Goal: Task Accomplishment & Management: Complete application form

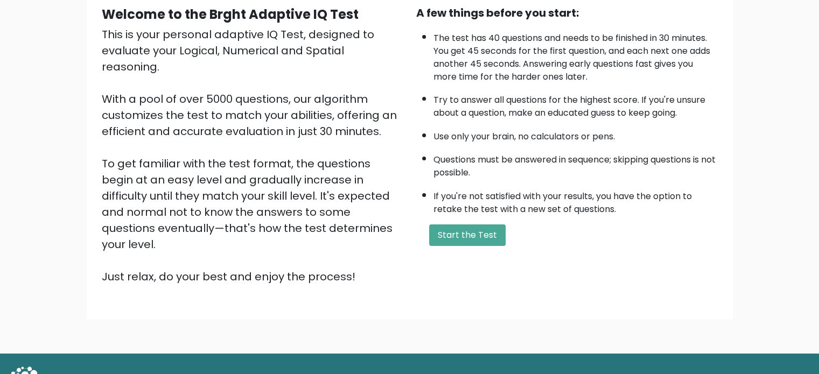
scroll to position [108, 0]
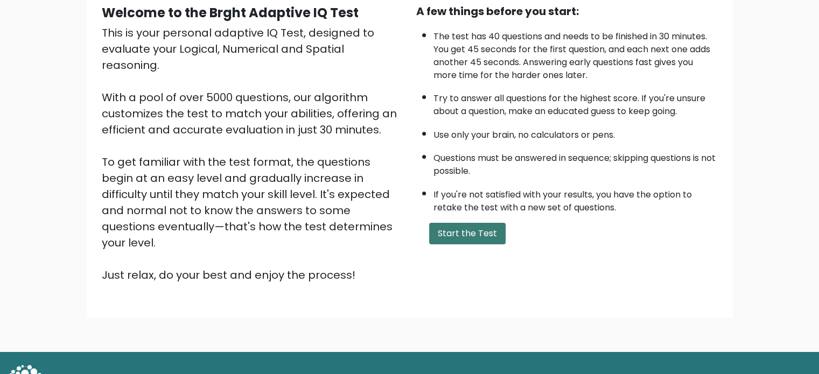
click at [464, 239] on button "Start the Test" at bounding box center [467, 234] width 76 height 22
click at [461, 229] on button "Start the Test" at bounding box center [467, 234] width 76 height 22
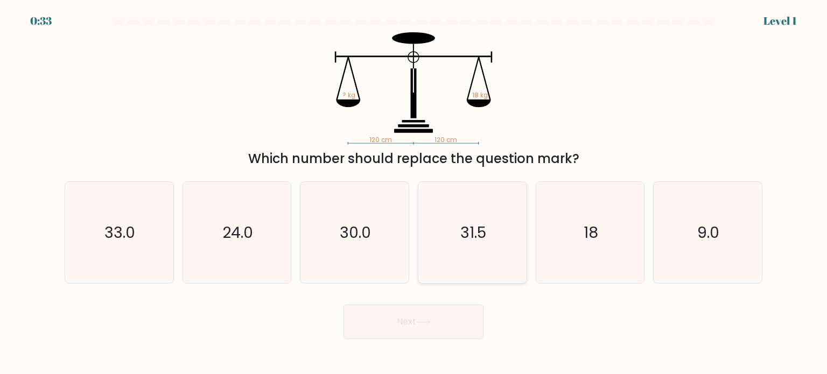
click at [523, 219] on div "31.5" at bounding box center [472, 232] width 109 height 102
click at [414, 193] on input "d. 31.5" at bounding box center [414, 189] width 1 height 5
radio input "true"
click at [577, 219] on icon "18" at bounding box center [590, 232] width 101 height 101
click at [414, 193] on input "e. 18" at bounding box center [414, 189] width 1 height 5
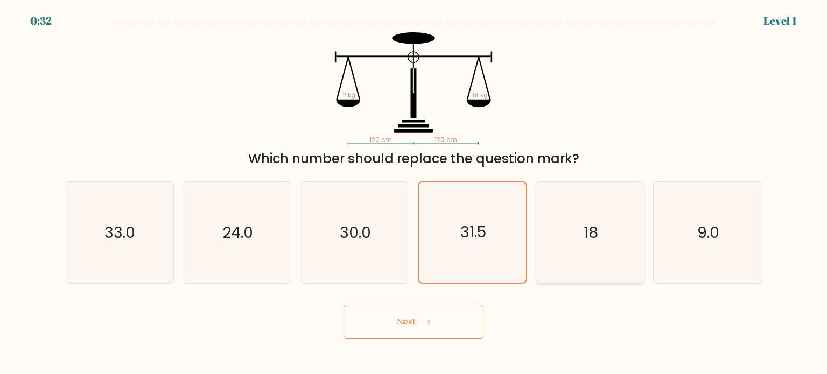
radio input "true"
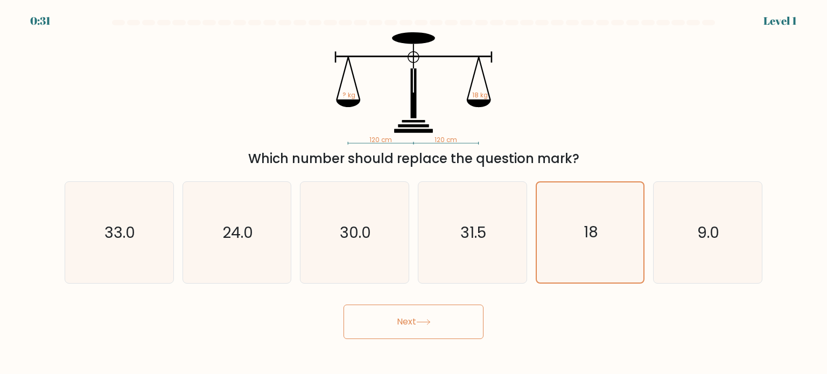
click at [413, 312] on button "Next" at bounding box center [414, 322] width 140 height 34
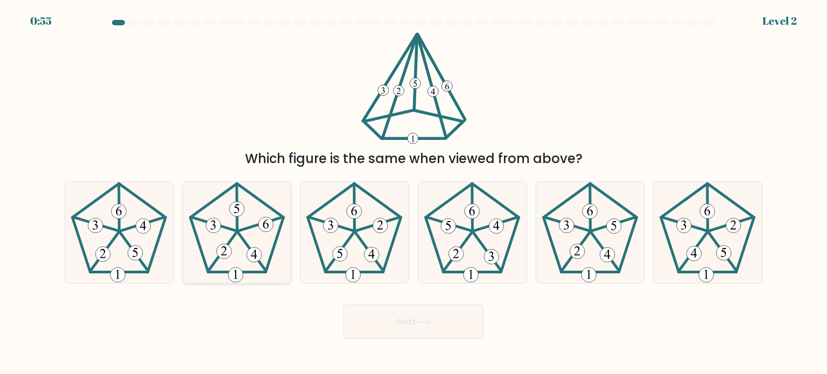
click at [234, 248] on icon at bounding box center [236, 232] width 101 height 101
click at [414, 193] on input "b." at bounding box center [414, 189] width 1 height 5
radio input "true"
click at [413, 323] on button "Next" at bounding box center [414, 322] width 140 height 34
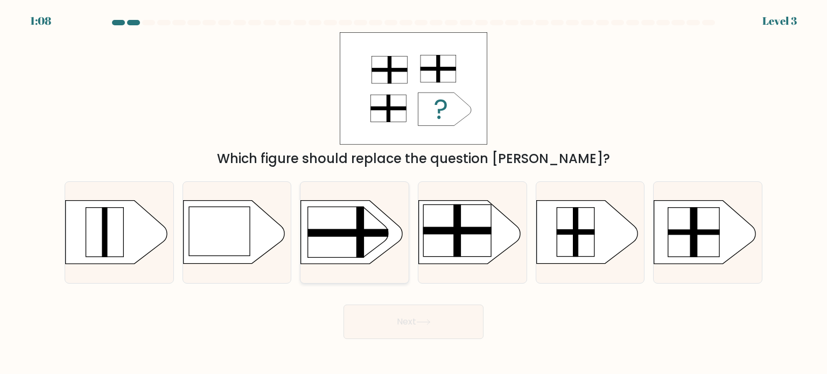
click at [341, 230] on rect at bounding box center [347, 233] width 81 height 8
click at [414, 193] on input "c." at bounding box center [414, 189] width 1 height 5
radio input "true"
click at [676, 228] on rect at bounding box center [693, 232] width 51 height 49
click at [414, 193] on input "f." at bounding box center [414, 189] width 1 height 5
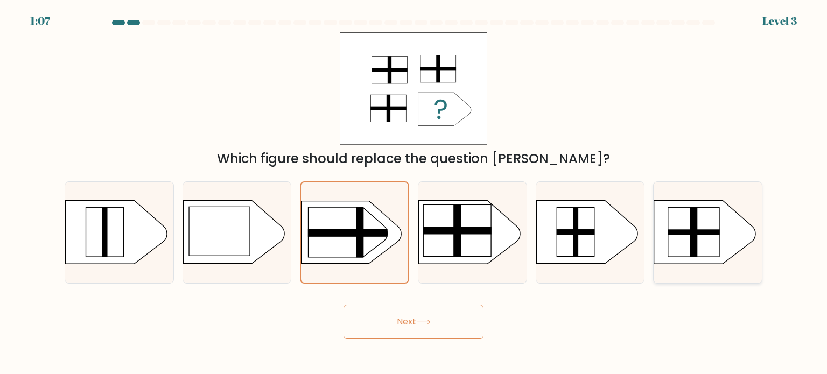
radio input "true"
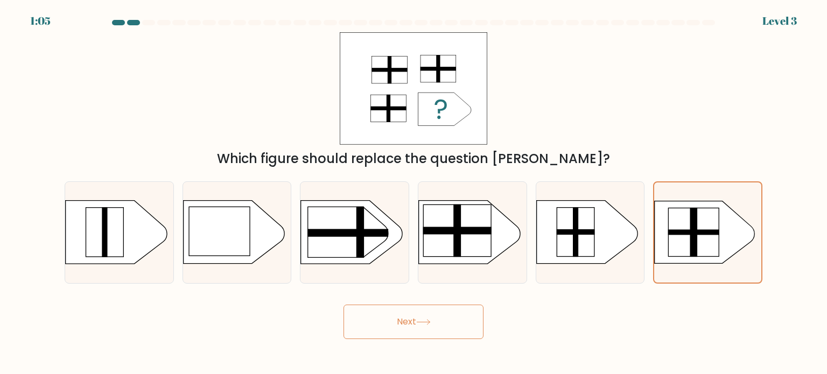
click at [452, 322] on button "Next" at bounding box center [414, 322] width 140 height 34
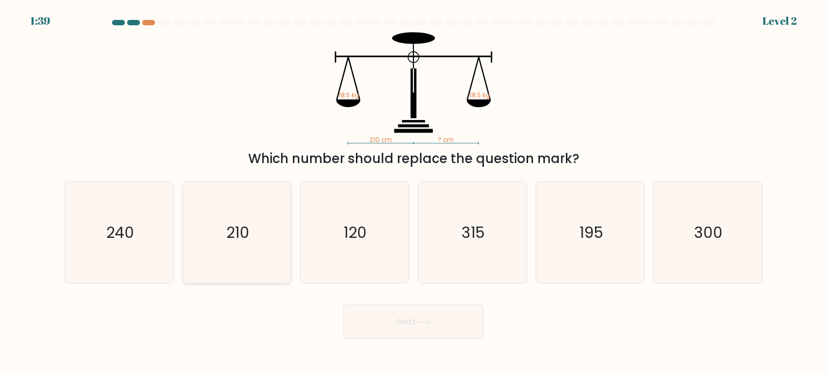
click at [226, 215] on icon "210" at bounding box center [236, 232] width 101 height 101
click at [414, 193] on input "b. 210" at bounding box center [414, 189] width 1 height 5
radio input "true"
click at [370, 332] on button "Next" at bounding box center [414, 322] width 140 height 34
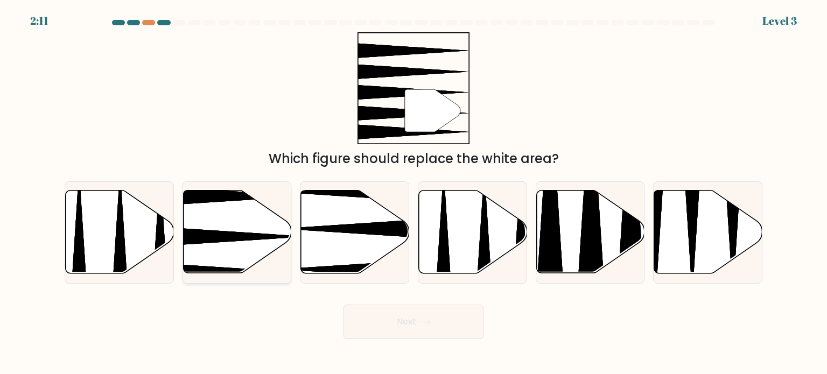
click at [235, 219] on icon at bounding box center [237, 232] width 108 height 83
click at [414, 193] on input "b." at bounding box center [414, 189] width 1 height 5
radio input "true"
click at [433, 314] on button "Next" at bounding box center [414, 322] width 140 height 34
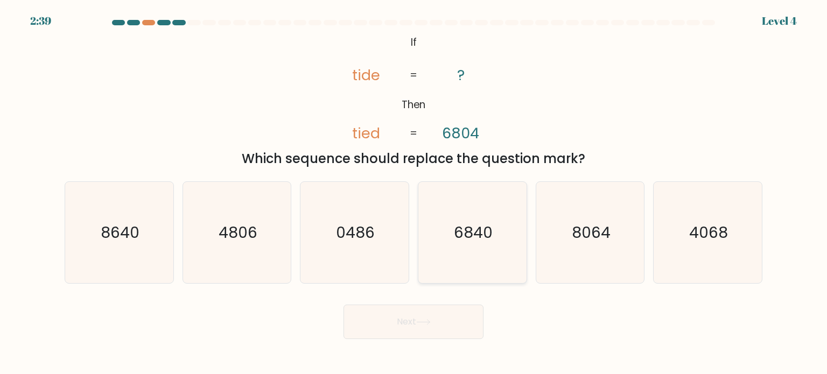
click at [507, 211] on icon "6840" at bounding box center [472, 232] width 101 height 101
click at [414, 193] on input "d. 6840" at bounding box center [414, 189] width 1 height 5
radio input "true"
click at [407, 313] on button "Next" at bounding box center [414, 322] width 140 height 34
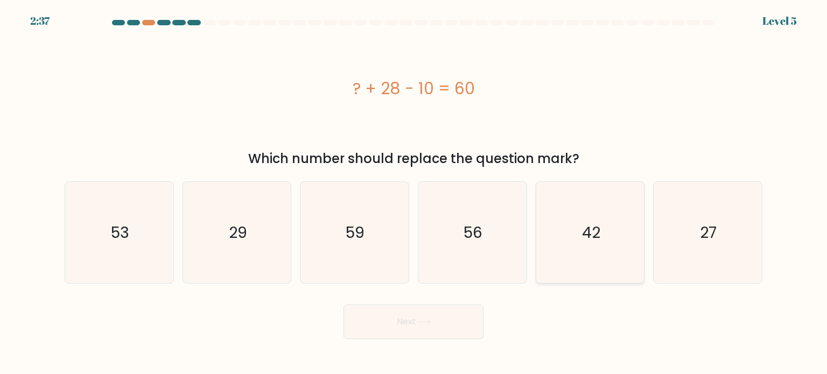
click at [549, 205] on icon "42" at bounding box center [590, 232] width 101 height 101
click at [414, 193] on input "e. 42" at bounding box center [414, 189] width 1 height 5
radio input "true"
click at [452, 312] on button "Next" at bounding box center [414, 322] width 140 height 34
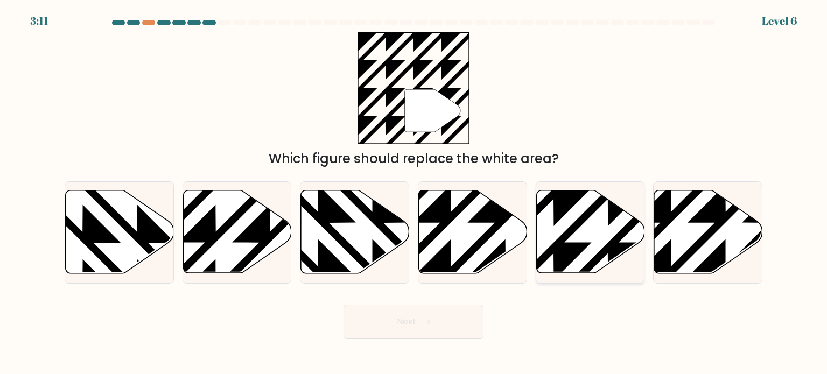
click at [558, 214] on icon at bounding box center [554, 189] width 218 height 218
click at [414, 193] on input "e." at bounding box center [414, 189] width 1 height 5
radio input "true"
click at [431, 323] on icon at bounding box center [423, 322] width 15 height 6
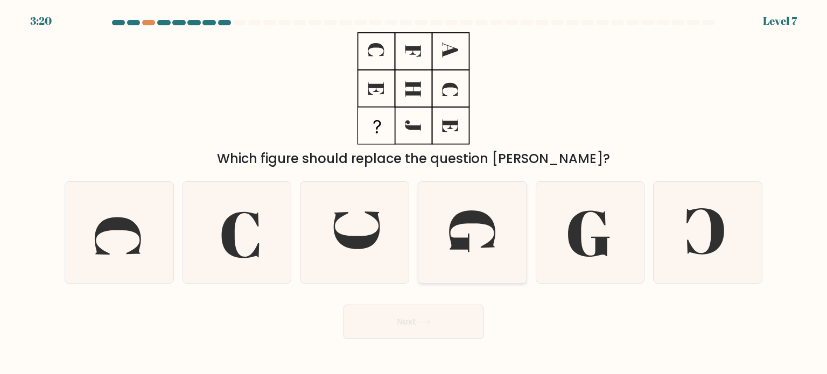
click at [458, 200] on icon at bounding box center [472, 232] width 101 height 101
click at [414, 193] on input "d." at bounding box center [414, 189] width 1 height 5
radio input "true"
click at [465, 320] on button "Next" at bounding box center [414, 322] width 140 height 34
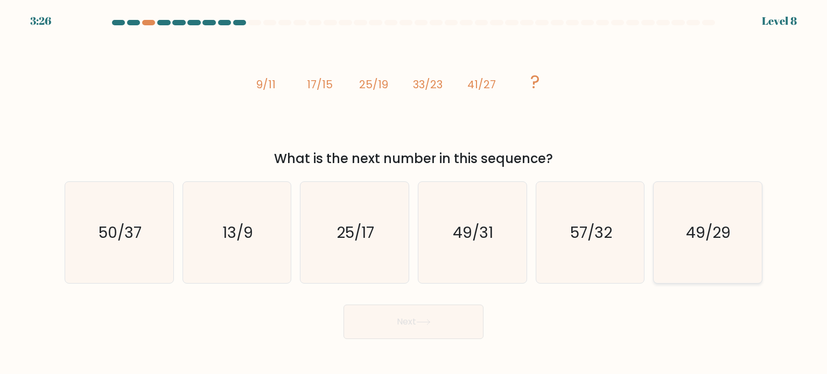
click at [697, 232] on text "49/29" at bounding box center [709, 232] width 45 height 22
click at [414, 193] on input "f. 49/29" at bounding box center [414, 189] width 1 height 5
radio input "true"
click at [449, 318] on button "Next" at bounding box center [414, 322] width 140 height 34
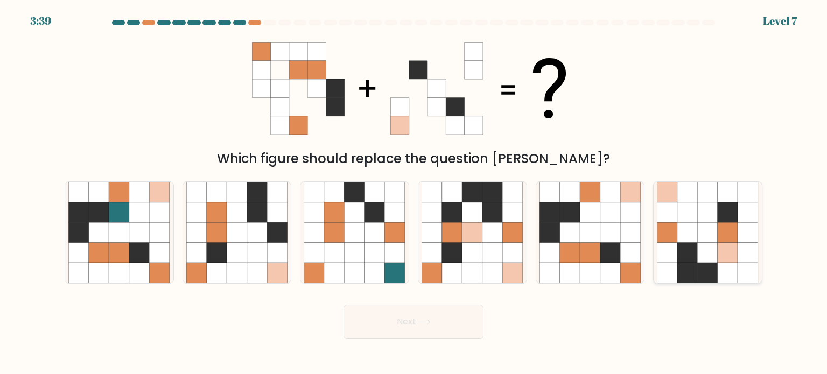
click at [674, 212] on icon at bounding box center [668, 212] width 20 height 20
click at [414, 193] on input "f." at bounding box center [414, 189] width 1 height 5
radio input "true"
click at [408, 320] on button "Next" at bounding box center [414, 322] width 140 height 34
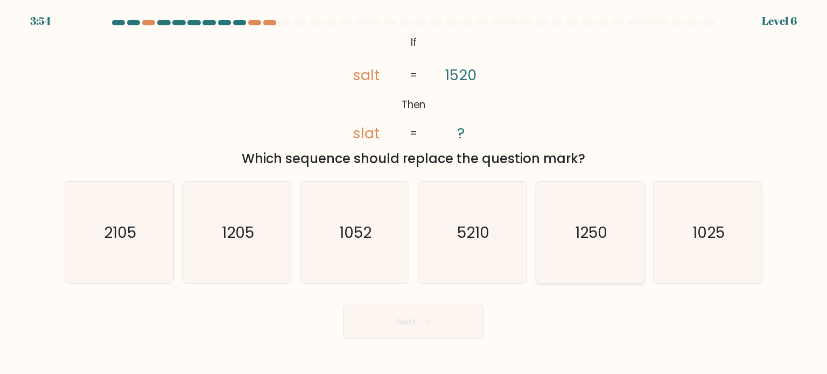
click at [601, 244] on icon "1250" at bounding box center [590, 232] width 101 height 101
click at [414, 193] on input "e. 1250" at bounding box center [414, 189] width 1 height 5
radio input "true"
click at [424, 304] on div "Next" at bounding box center [413, 318] width 711 height 43
click at [418, 324] on button "Next" at bounding box center [414, 322] width 140 height 34
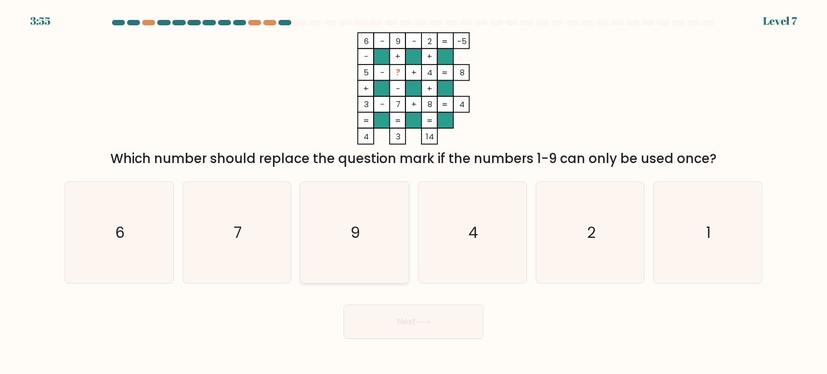
click at [366, 235] on icon "9" at bounding box center [354, 232] width 101 height 101
click at [414, 193] on input "c. 9" at bounding box center [414, 189] width 1 height 5
radio input "true"
click at [446, 310] on button "Next" at bounding box center [414, 322] width 140 height 34
click at [445, 317] on button "Next" at bounding box center [414, 322] width 140 height 34
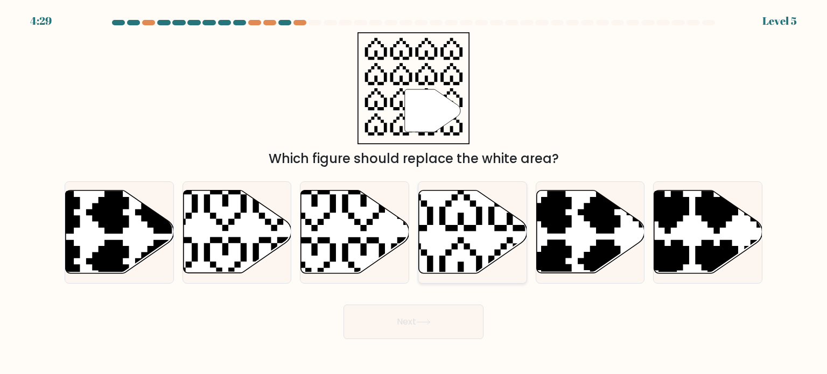
click at [457, 240] on icon at bounding box center [473, 232] width 108 height 83
click at [414, 193] on input "d." at bounding box center [414, 189] width 1 height 5
radio input "true"
click at [436, 289] on form "a." at bounding box center [413, 179] width 827 height 319
click at [440, 310] on button "Next" at bounding box center [414, 322] width 140 height 34
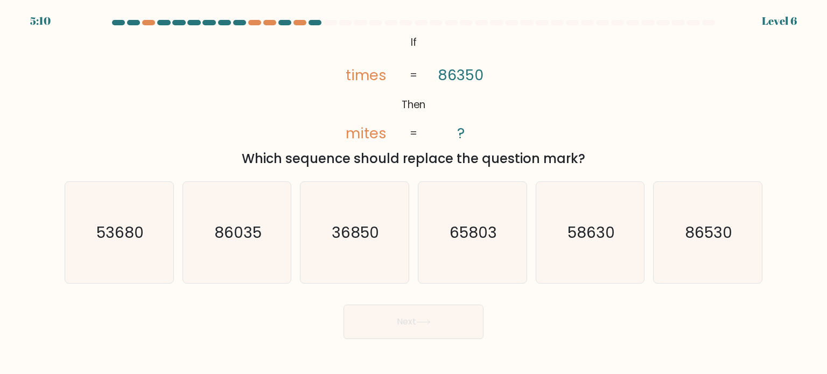
click at [567, 72] on div "@import url('https://fonts.googleapis.com/css?family=Abril+Fatface:400,100,100i…" at bounding box center [413, 100] width 711 height 136
drag, startPoint x: 446, startPoint y: 13, endPoint x: 258, endPoint y: 64, distance: 195.3
click at [258, 74] on div "@import url('https://fonts.googleapis.com/css?family=Abril+Fatface:400,100,100i…" at bounding box center [413, 100] width 711 height 136
click at [376, 237] on text "36850" at bounding box center [355, 232] width 47 height 22
click at [414, 193] on input "c. 36850" at bounding box center [414, 189] width 1 height 5
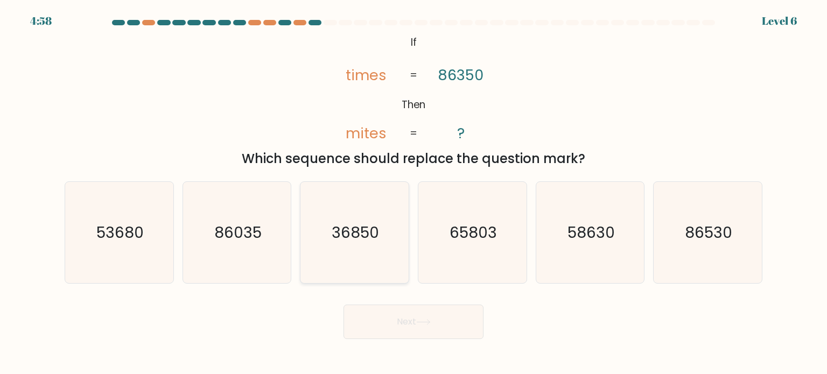
radio input "true"
click at [438, 324] on button "Next" at bounding box center [414, 322] width 140 height 34
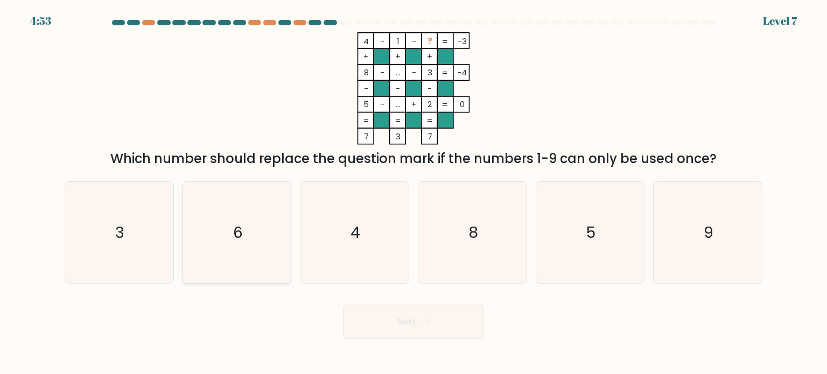
click at [260, 215] on icon "6" at bounding box center [236, 232] width 101 height 101
click at [414, 193] on input "b. 6" at bounding box center [414, 189] width 1 height 5
radio input "true"
click at [398, 323] on button "Next" at bounding box center [414, 322] width 140 height 34
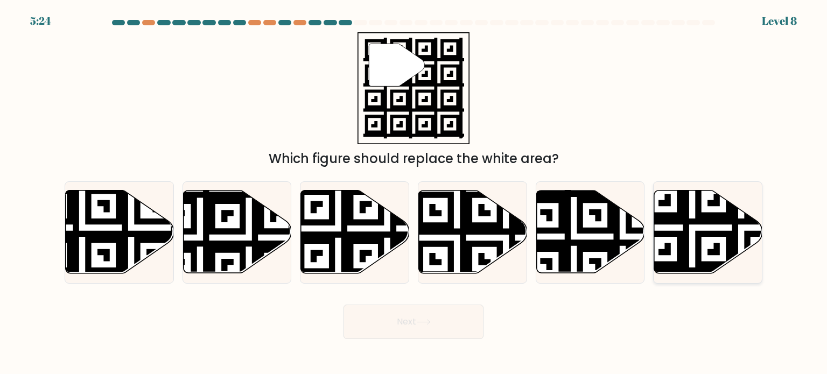
click at [726, 213] on icon at bounding box center [742, 277] width 196 height 196
click at [414, 193] on input "f." at bounding box center [414, 189] width 1 height 5
radio input "true"
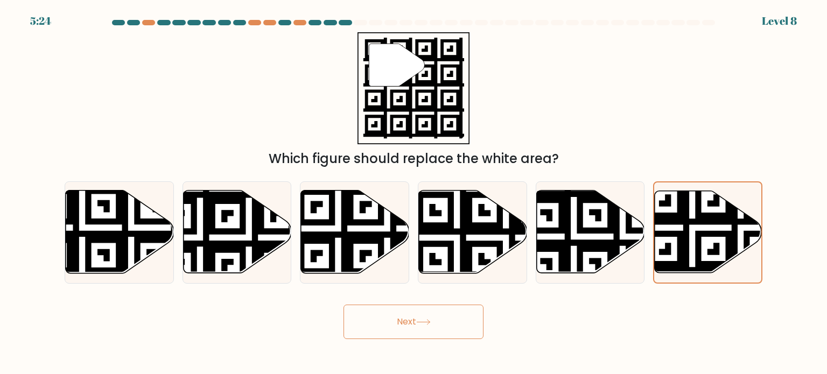
click at [454, 325] on button "Next" at bounding box center [414, 322] width 140 height 34
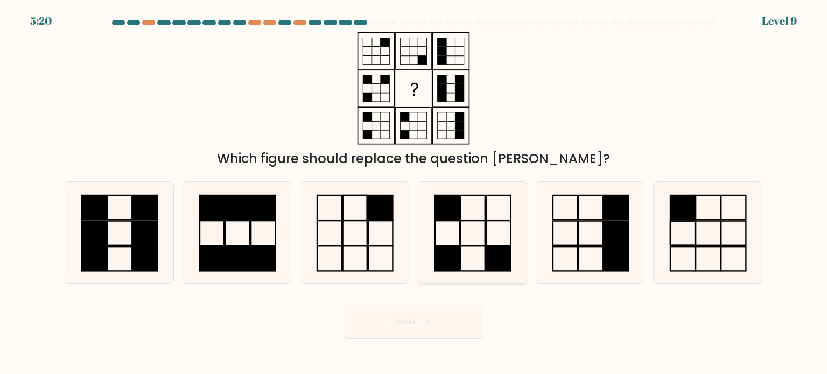
click at [457, 229] on icon at bounding box center [472, 232] width 101 height 101
click at [414, 193] on input "d." at bounding box center [414, 189] width 1 height 5
radio input "true"
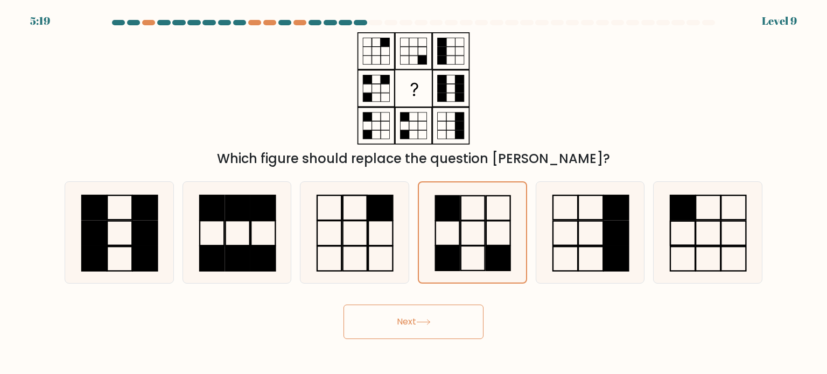
click at [468, 310] on button "Next" at bounding box center [414, 322] width 140 height 34
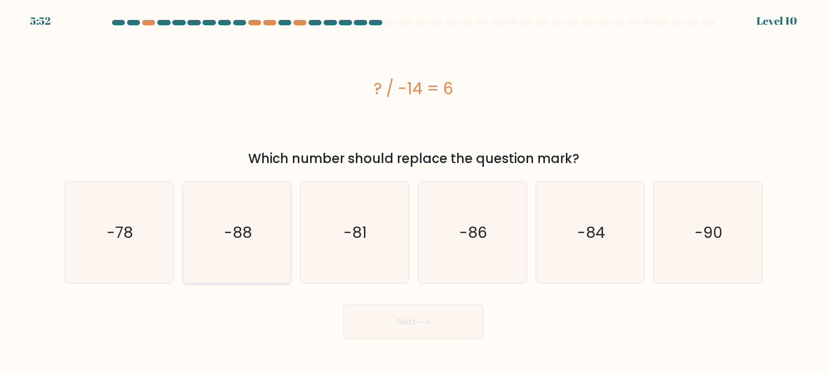
click at [196, 244] on icon "-88" at bounding box center [236, 232] width 101 height 101
click at [414, 193] on input "b. -88" at bounding box center [414, 189] width 1 height 5
radio input "true"
click at [437, 327] on button "Next" at bounding box center [414, 322] width 140 height 34
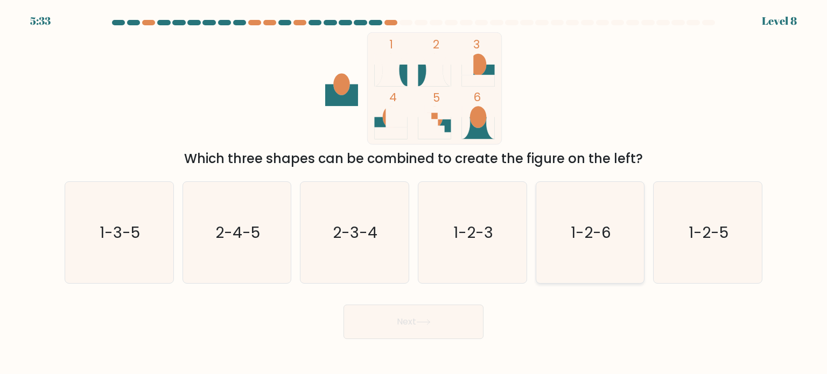
click at [581, 221] on icon "1-2-6" at bounding box center [590, 232] width 101 height 101
click at [414, 193] on input "e. 1-2-6" at bounding box center [414, 189] width 1 height 5
radio input "true"
click at [437, 314] on button "Next" at bounding box center [414, 322] width 140 height 34
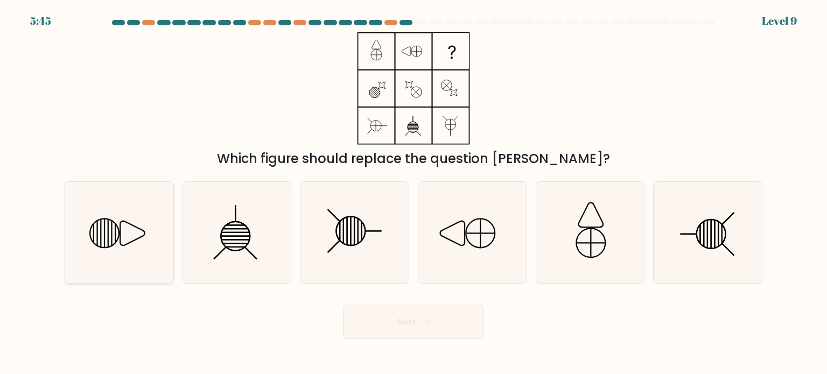
click at [95, 216] on icon at bounding box center [118, 232] width 101 height 101
click at [414, 193] on input "a." at bounding box center [414, 189] width 1 height 5
radio input "true"
click at [435, 323] on button "Next" at bounding box center [414, 322] width 140 height 34
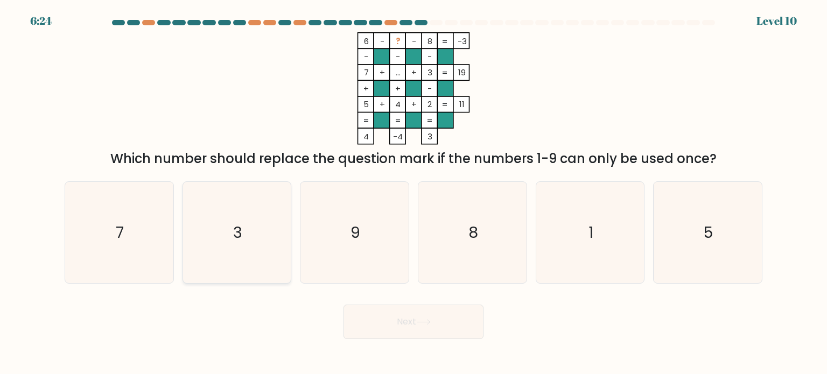
click at [208, 225] on icon "3" at bounding box center [236, 232] width 101 height 101
click at [414, 193] on input "b. 3" at bounding box center [414, 189] width 1 height 5
radio input "true"
click at [398, 335] on button "Next" at bounding box center [414, 322] width 140 height 34
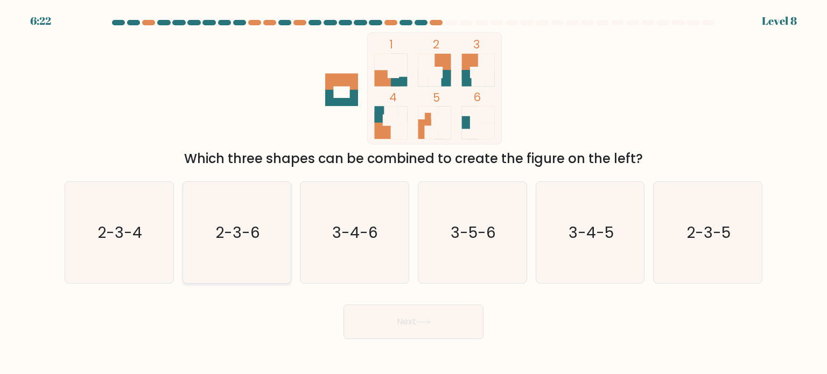
click at [235, 223] on text "2-3-6" at bounding box center [237, 232] width 45 height 22
click at [414, 193] on input "b. 2-3-6" at bounding box center [414, 189] width 1 height 5
radio input "true"
click at [410, 348] on body "6:22 Level 8" at bounding box center [413, 187] width 827 height 374
click at [402, 312] on button "Next" at bounding box center [414, 322] width 140 height 34
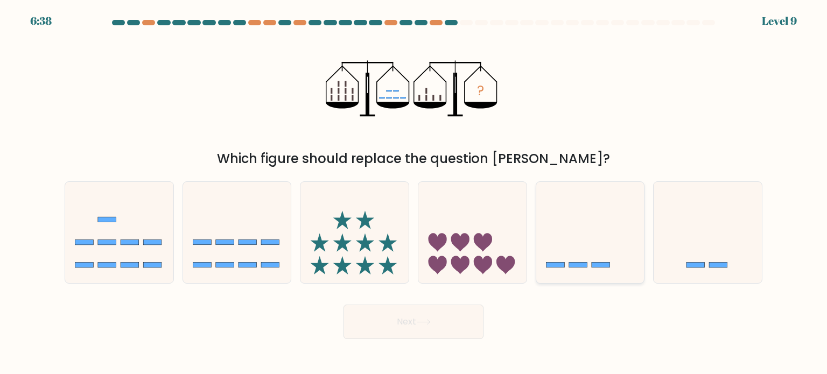
click at [596, 229] on icon at bounding box center [590, 232] width 108 height 89
click at [414, 193] on input "e." at bounding box center [414, 189] width 1 height 5
radio input "true"
click at [403, 316] on button "Next" at bounding box center [414, 322] width 140 height 34
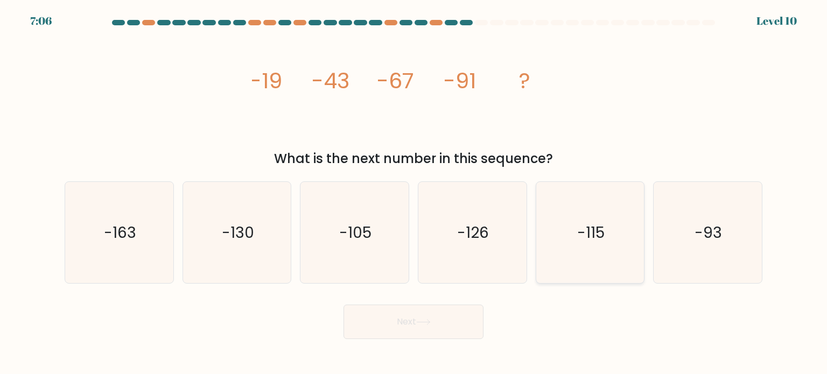
click at [568, 220] on icon "-115" at bounding box center [590, 232] width 101 height 101
click at [414, 193] on input "e. -115" at bounding box center [414, 189] width 1 height 5
radio input "true"
click at [401, 318] on button "Next" at bounding box center [414, 322] width 140 height 34
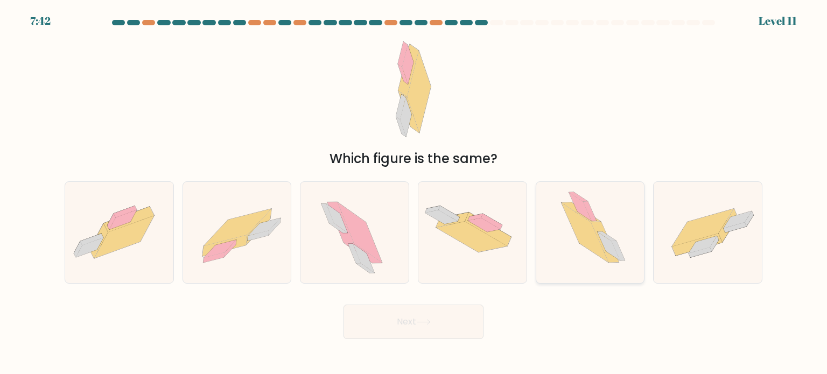
click at [597, 225] on icon at bounding box center [605, 242] width 28 height 41
click at [414, 193] on input "e." at bounding box center [414, 189] width 1 height 5
radio input "true"
click at [382, 329] on button "Next" at bounding box center [414, 322] width 140 height 34
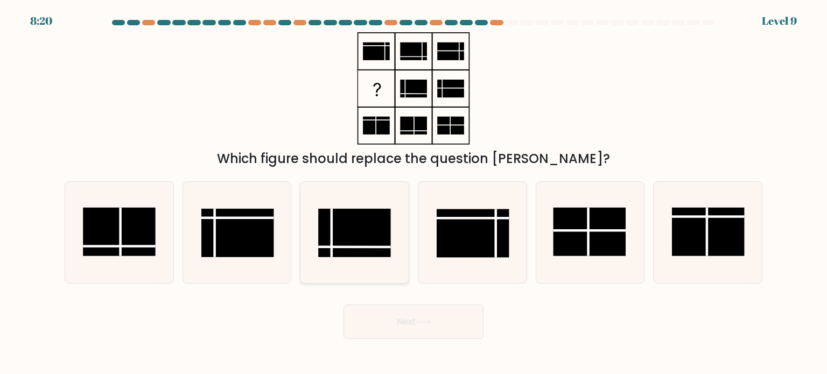
click at [402, 262] on icon at bounding box center [354, 232] width 101 height 101
click at [414, 193] on input "c." at bounding box center [414, 189] width 1 height 5
radio input "true"
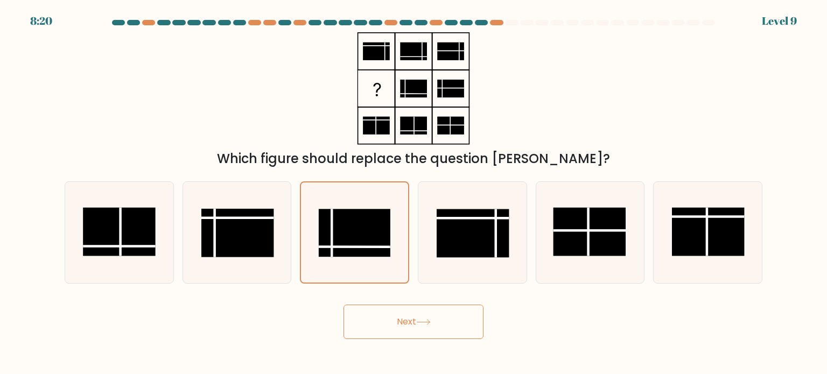
click at [388, 311] on button "Next" at bounding box center [414, 322] width 140 height 34
